Goal: Information Seeking & Learning: Find specific fact

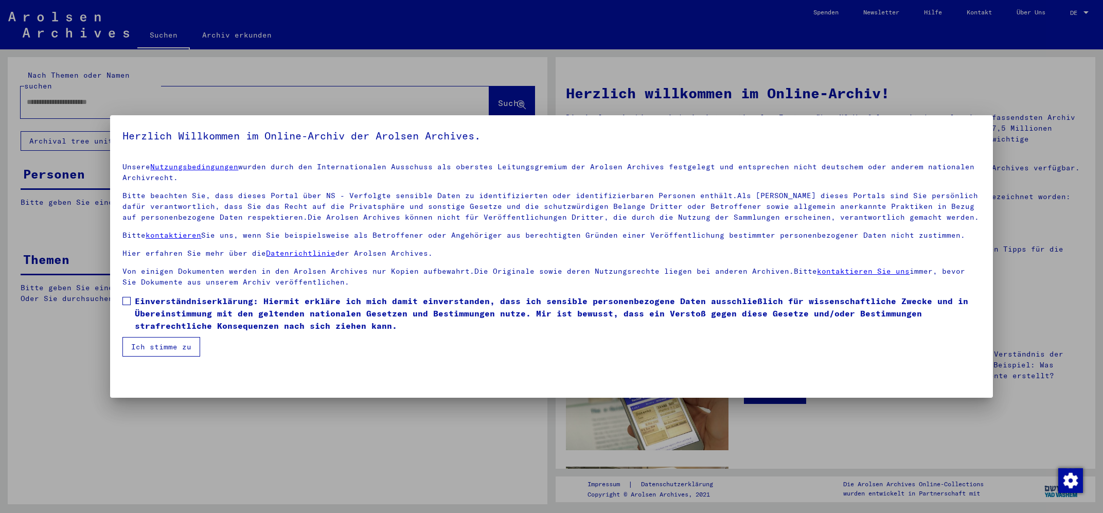
click at [124, 301] on span at bounding box center [126, 301] width 8 height 8
click at [157, 346] on button "Ich stimme zu" at bounding box center [161, 347] width 78 height 20
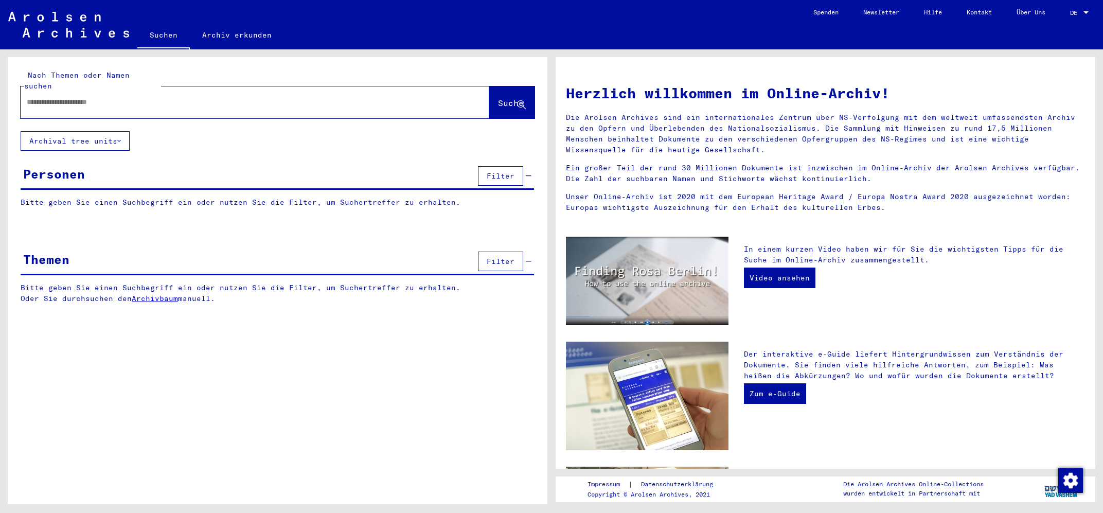
click at [107, 97] on input "text" at bounding box center [243, 102] width 432 height 11
click at [503, 98] on span "Suche" at bounding box center [511, 103] width 26 height 10
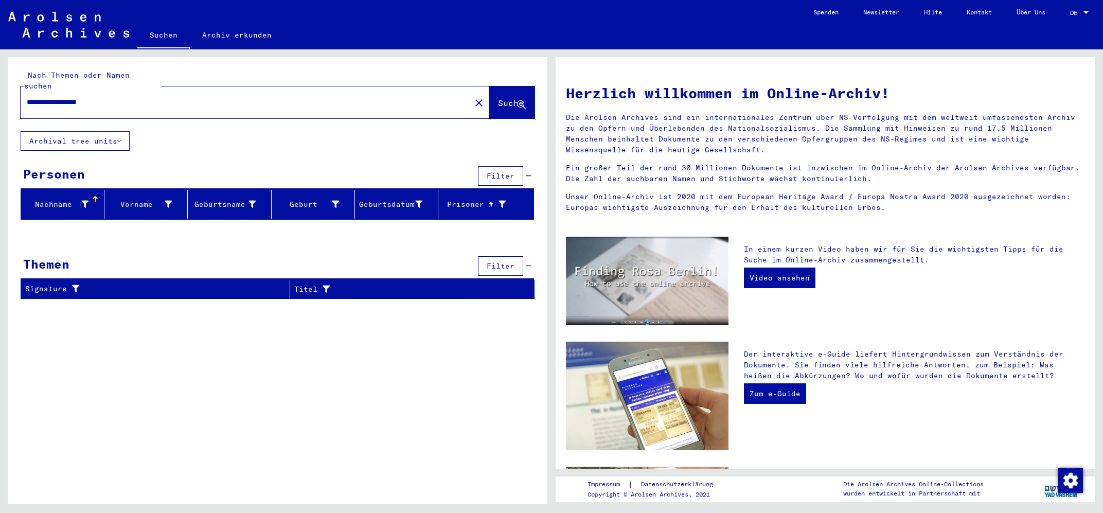
drag, startPoint x: 85, startPoint y: 91, endPoint x: 75, endPoint y: 91, distance: 9.8
click at [75, 97] on input "**********" at bounding box center [243, 102] width 432 height 11
click at [498, 98] on span "Suche" at bounding box center [511, 103] width 26 height 10
drag, startPoint x: 64, startPoint y: 93, endPoint x: 4, endPoint y: 92, distance: 60.2
click at [27, 97] on input "**********" at bounding box center [243, 102] width 432 height 11
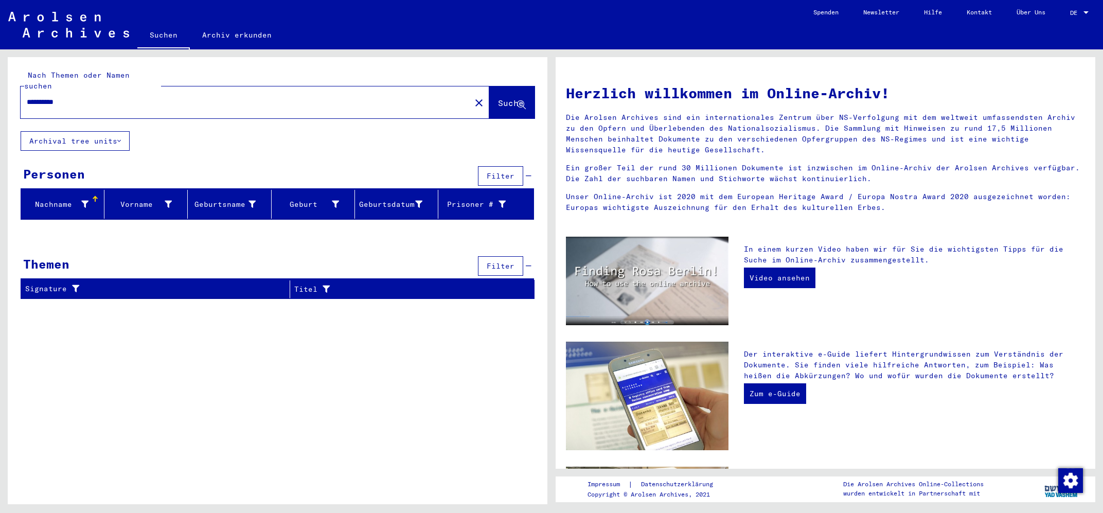
click at [46, 97] on input "*********" at bounding box center [243, 102] width 432 height 11
type input "**********"
click at [498, 98] on span "Suche" at bounding box center [511, 103] width 26 height 10
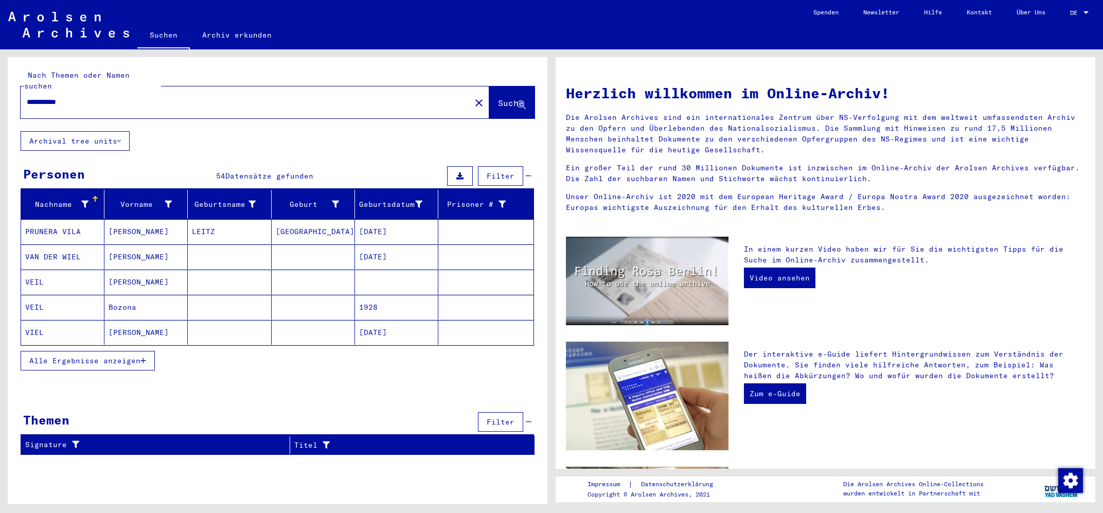
click at [83, 356] on span "Alle Ergebnisse anzeigen" at bounding box center [84, 360] width 111 height 9
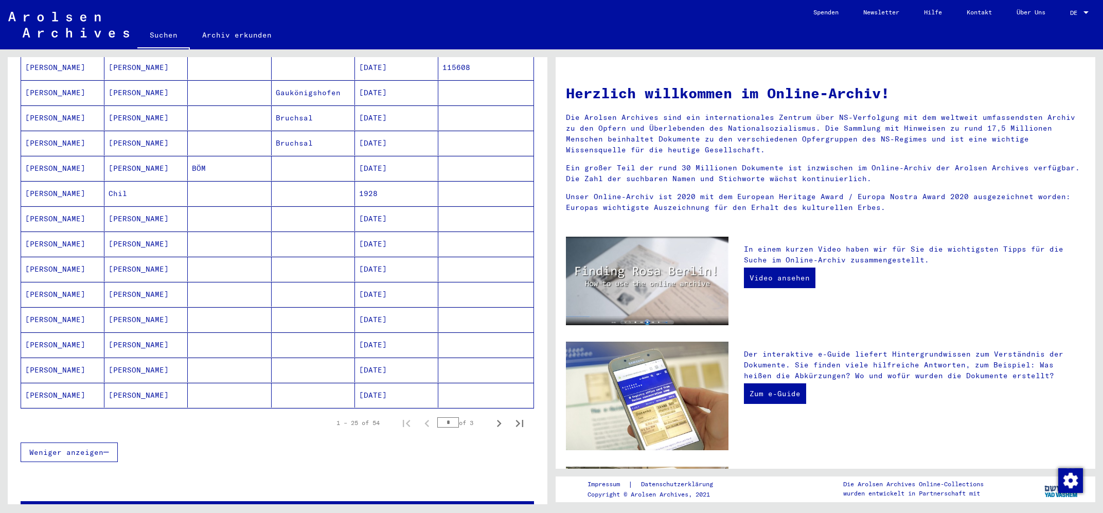
scroll to position [466, 0]
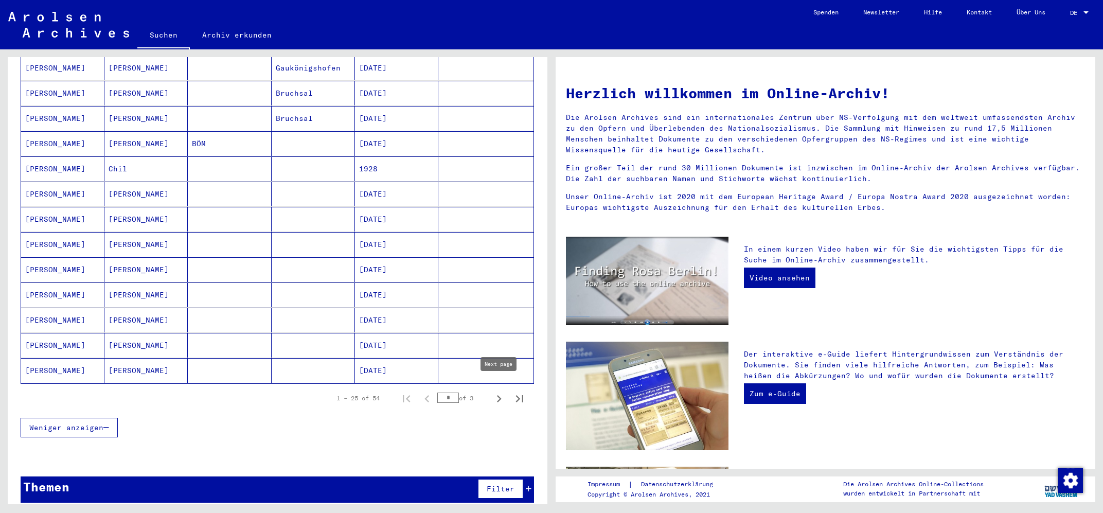
click at [497, 392] on icon "Next page" at bounding box center [499, 399] width 14 height 14
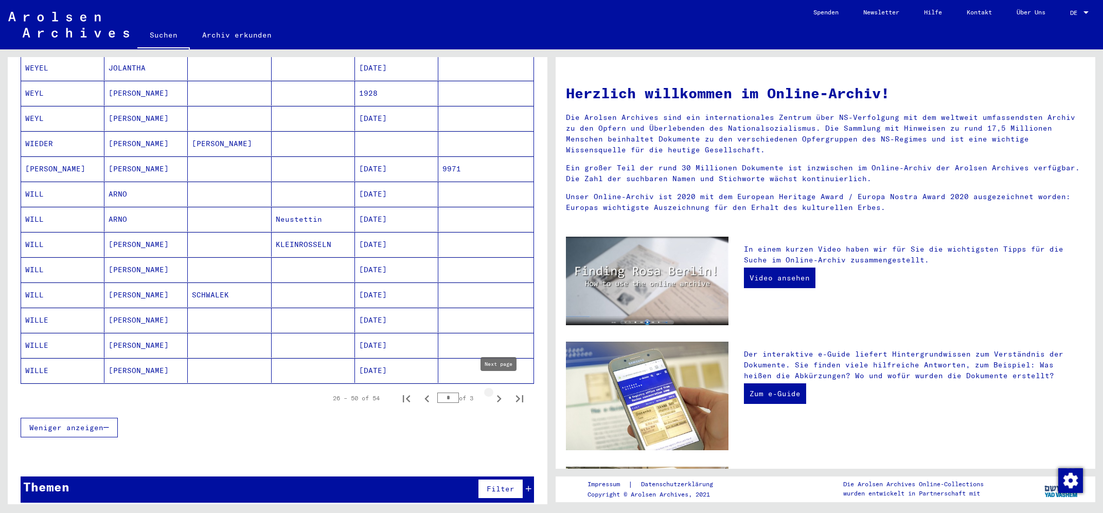
click at [498, 392] on icon "Next page" at bounding box center [499, 399] width 14 height 14
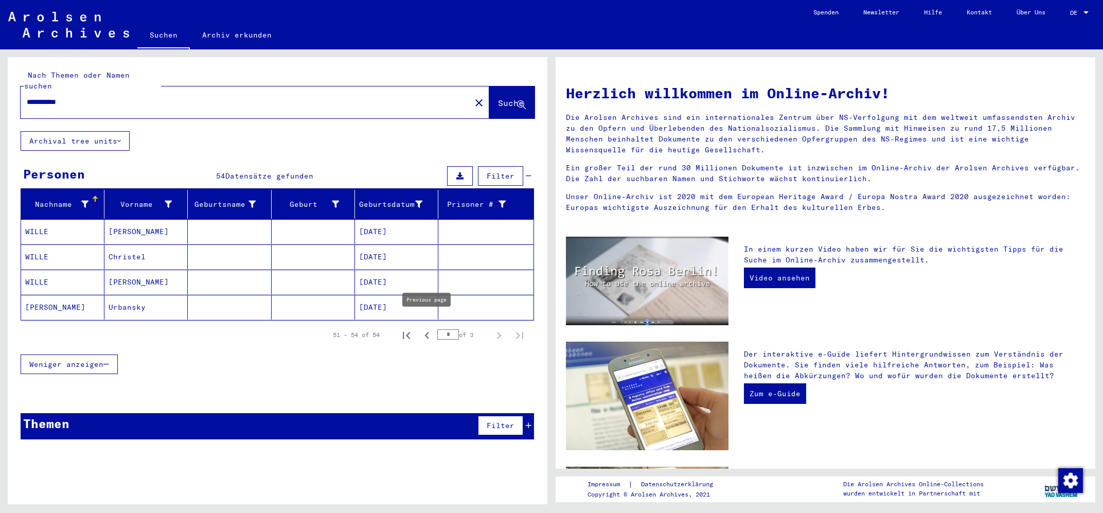
click at [428, 332] on icon "Previous page" at bounding box center [427, 335] width 5 height 7
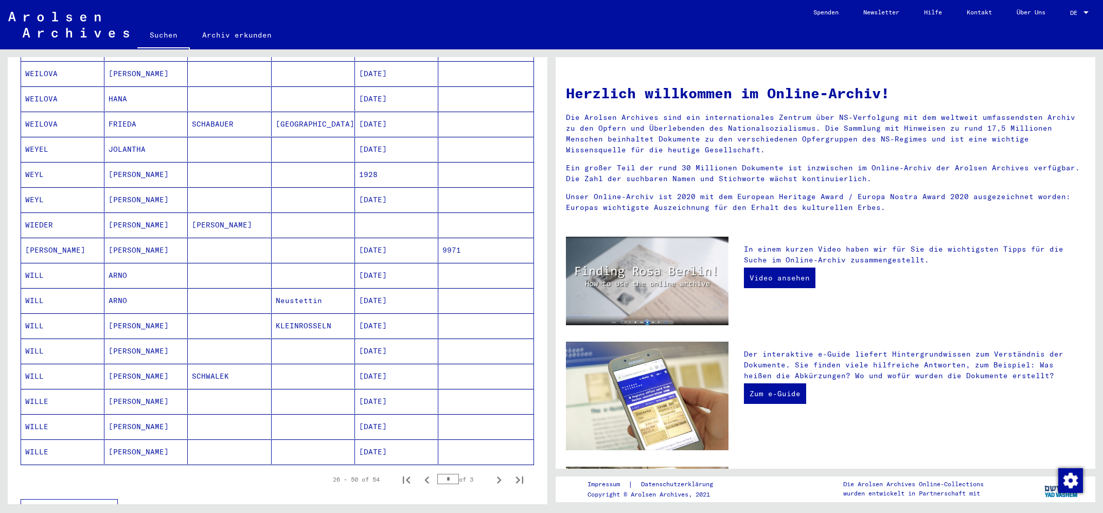
scroll to position [386, 0]
click at [428, 476] on icon "Previous page" at bounding box center [427, 479] width 5 height 7
type input "*"
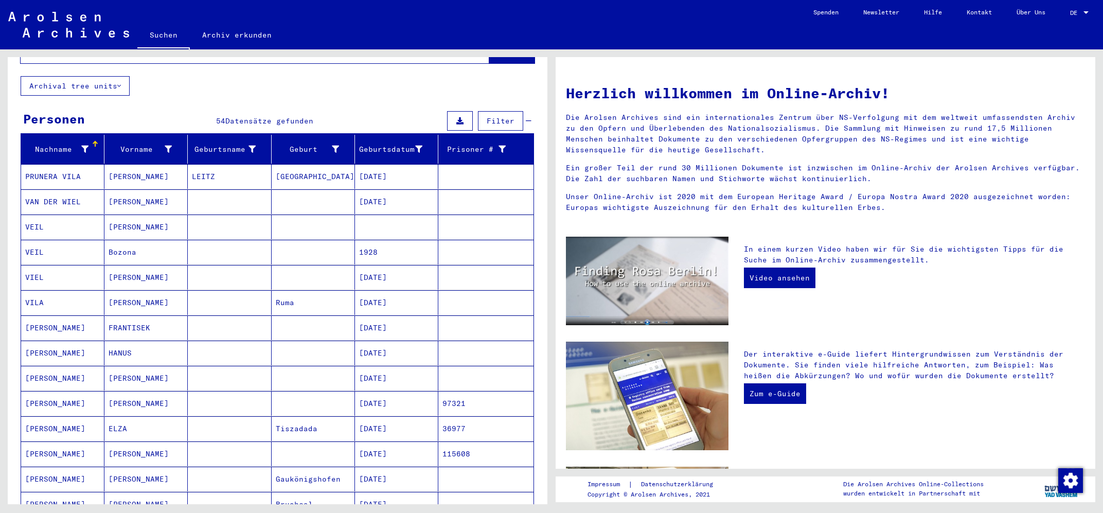
scroll to position [0, 0]
